Goal: Find specific page/section: Find specific page/section

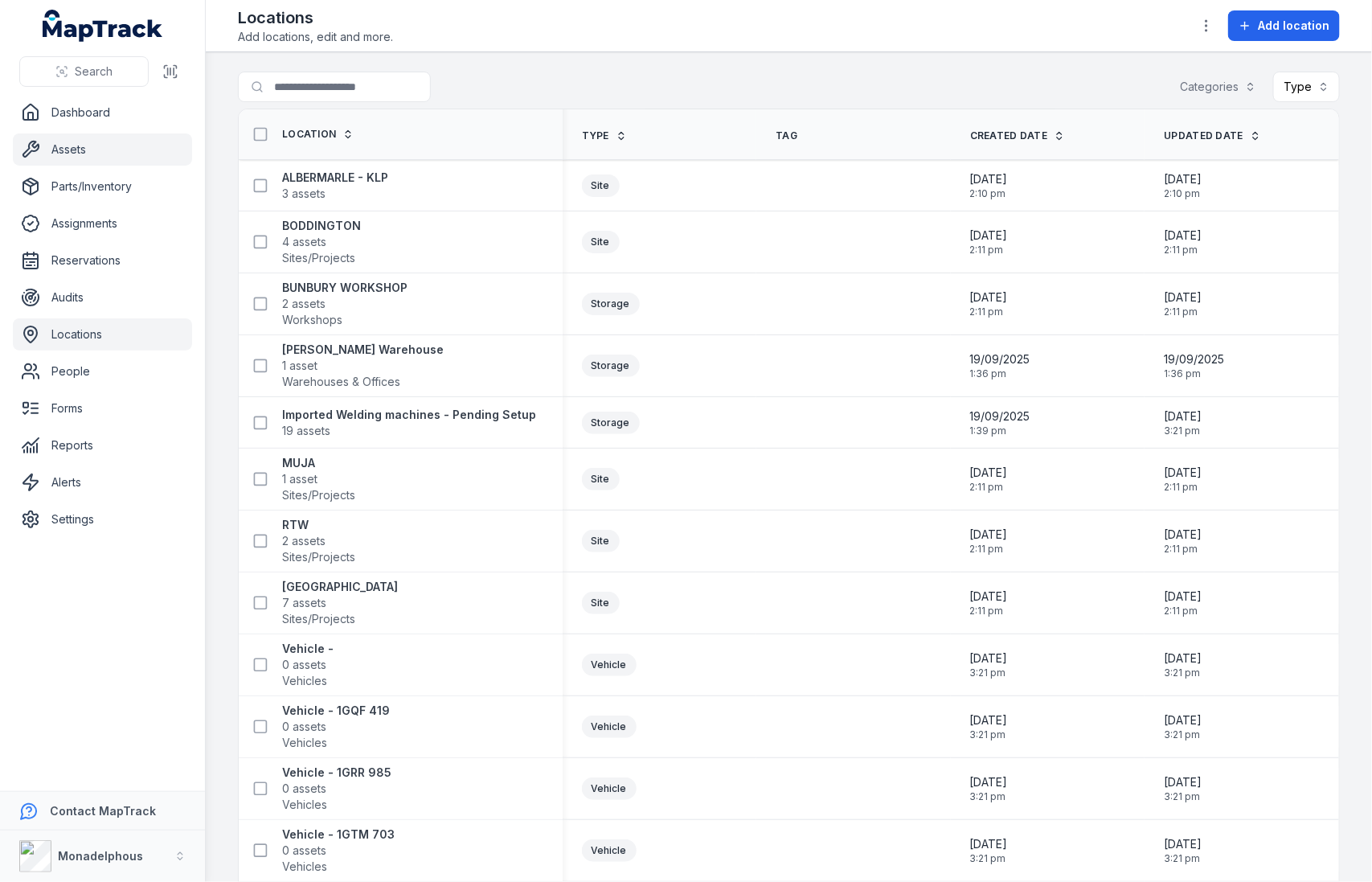
click at [123, 151] on link "Assets" at bounding box center [102, 149] width 179 height 32
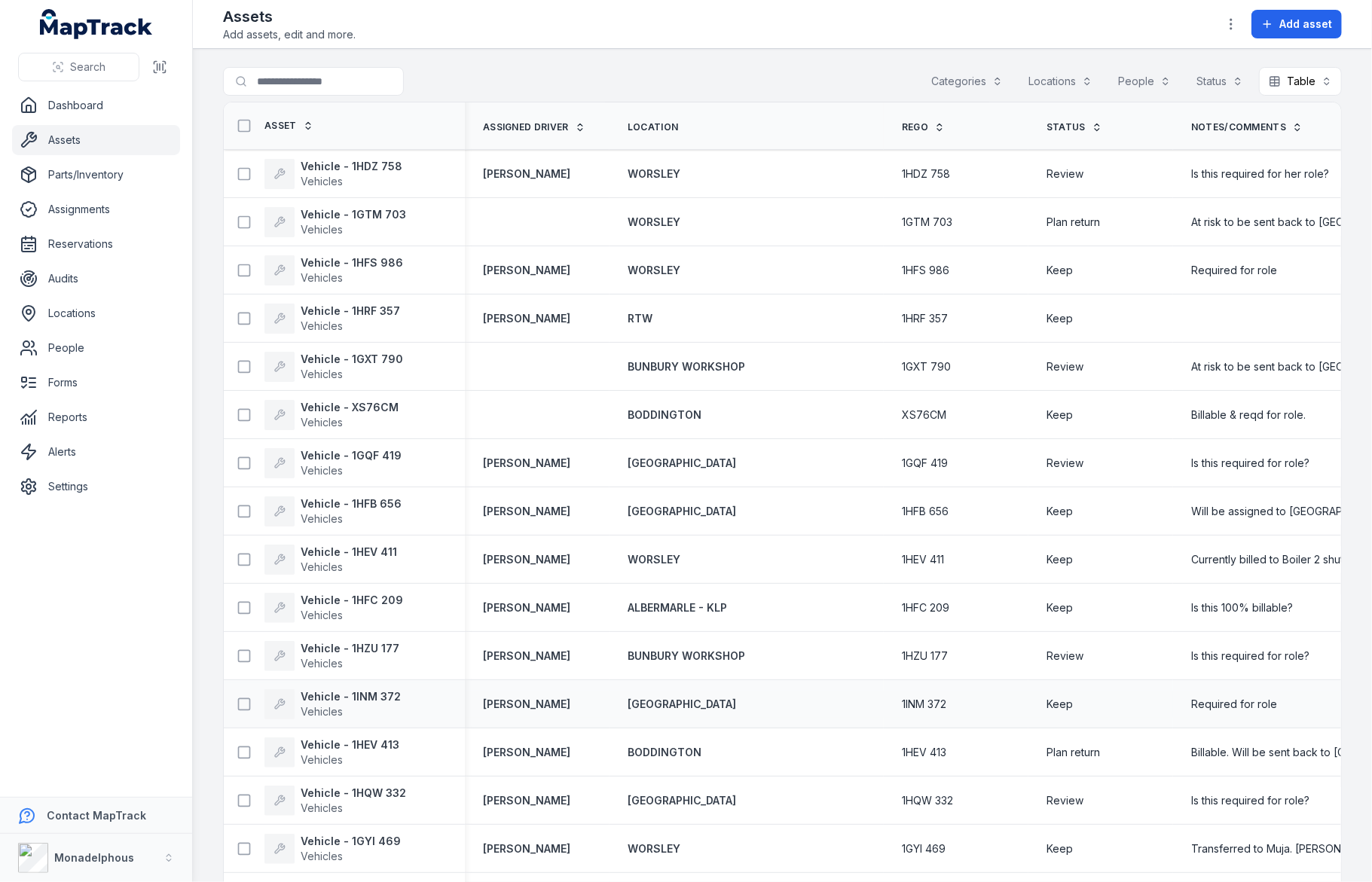
click at [1103, 681] on td "Keep" at bounding box center [1100, 704] width 144 height 48
click at [331, 170] on strong "Vehicle - 1HDZ 758" at bounding box center [351, 167] width 101 height 15
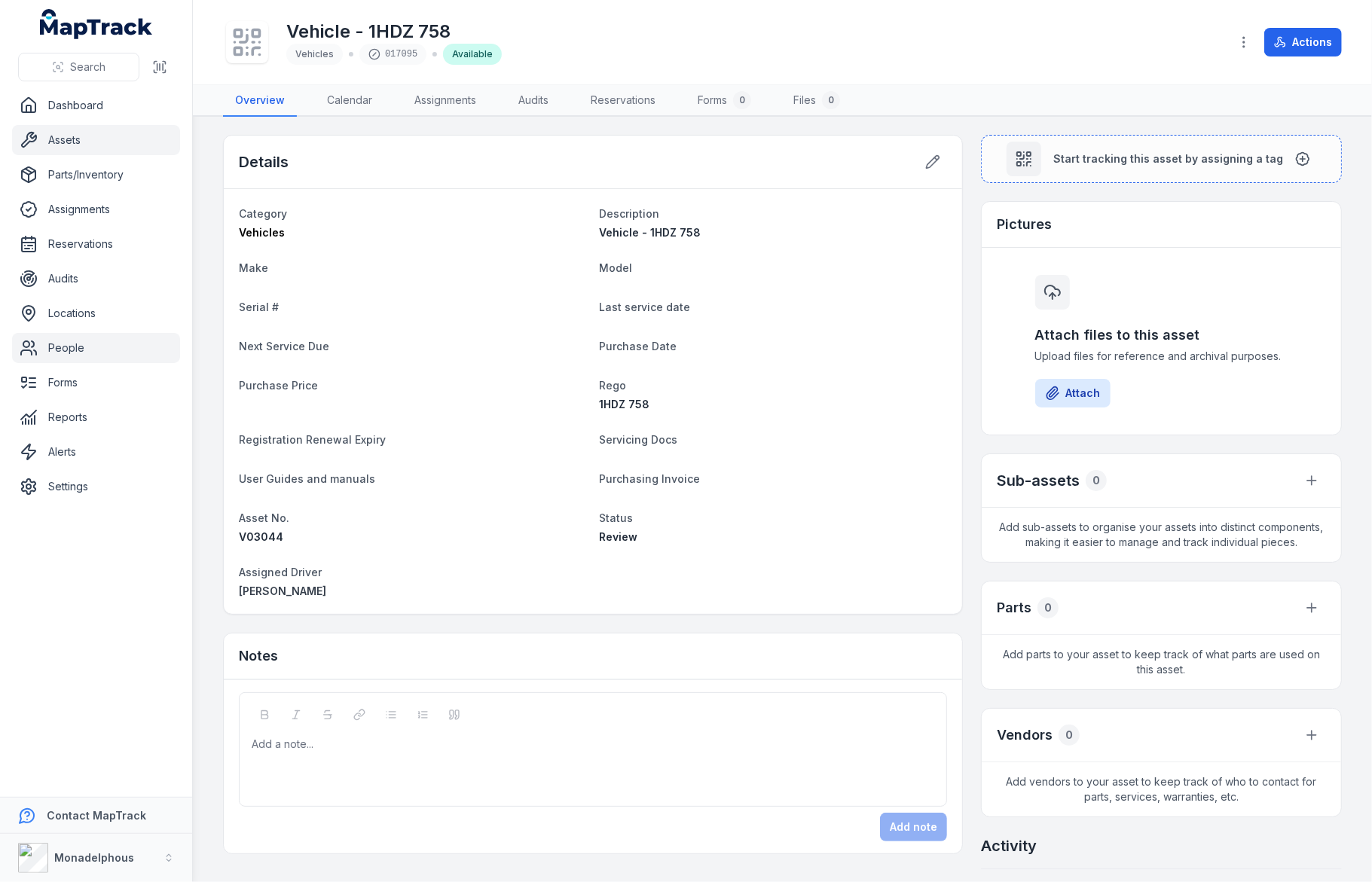
click at [93, 359] on link "People" at bounding box center [96, 347] width 168 height 30
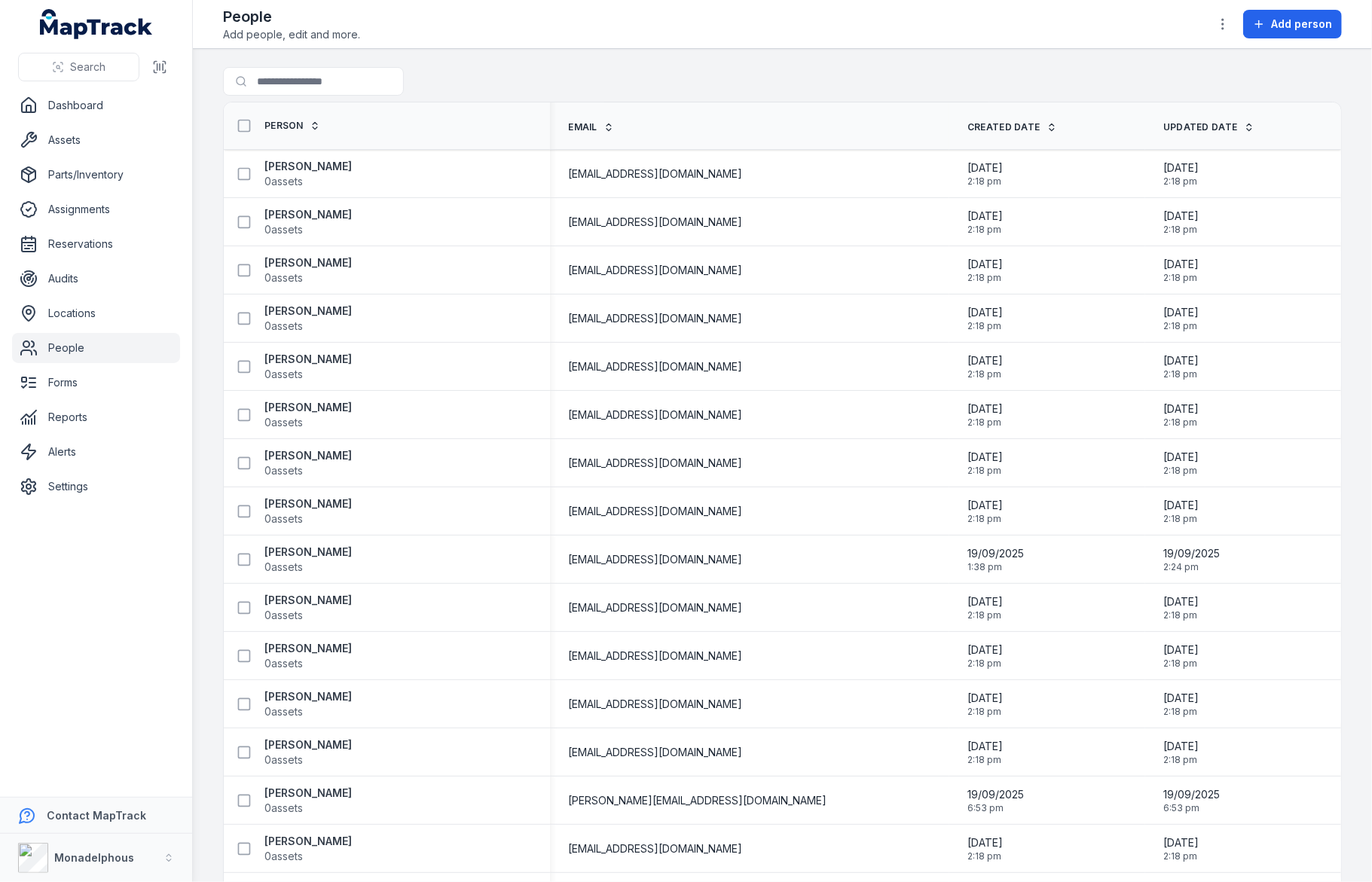
click at [665, 85] on div "Search for people" at bounding box center [782, 84] width 1118 height 35
